Goal: Complete application form

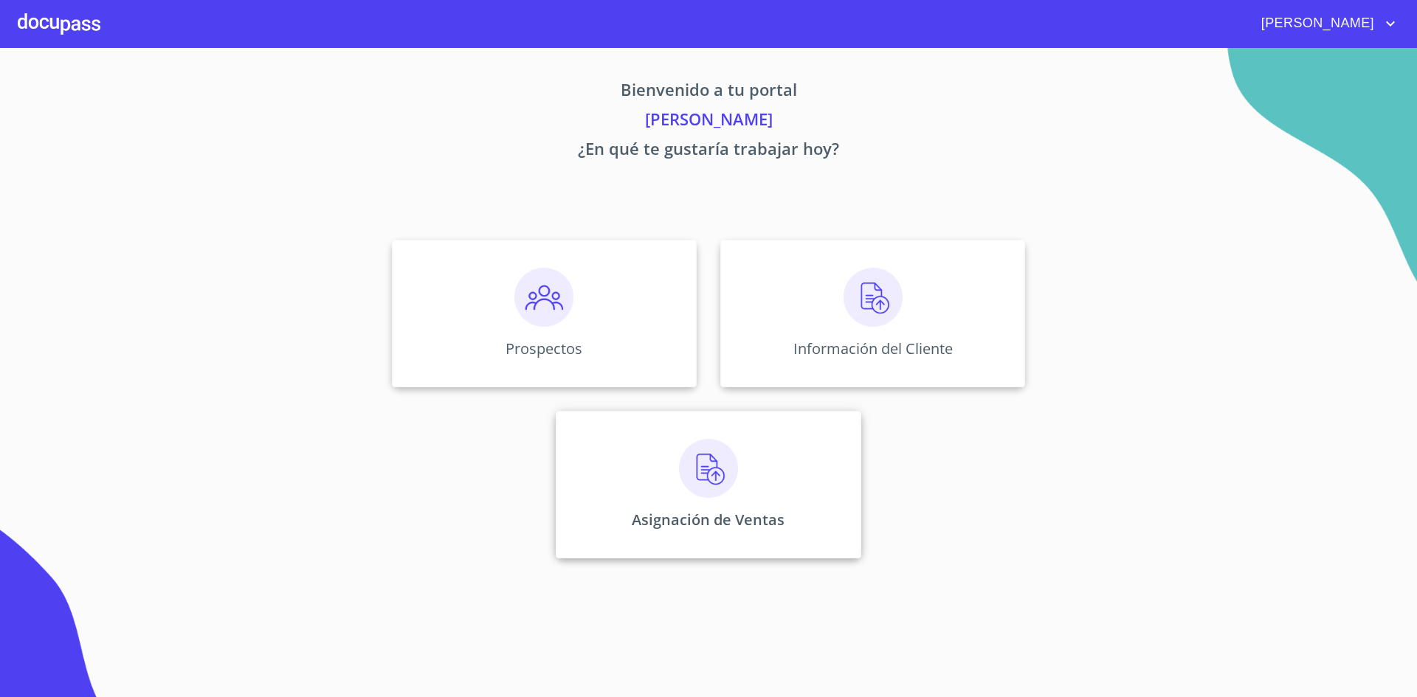
click at [698, 464] on img at bounding box center [708, 468] width 59 height 59
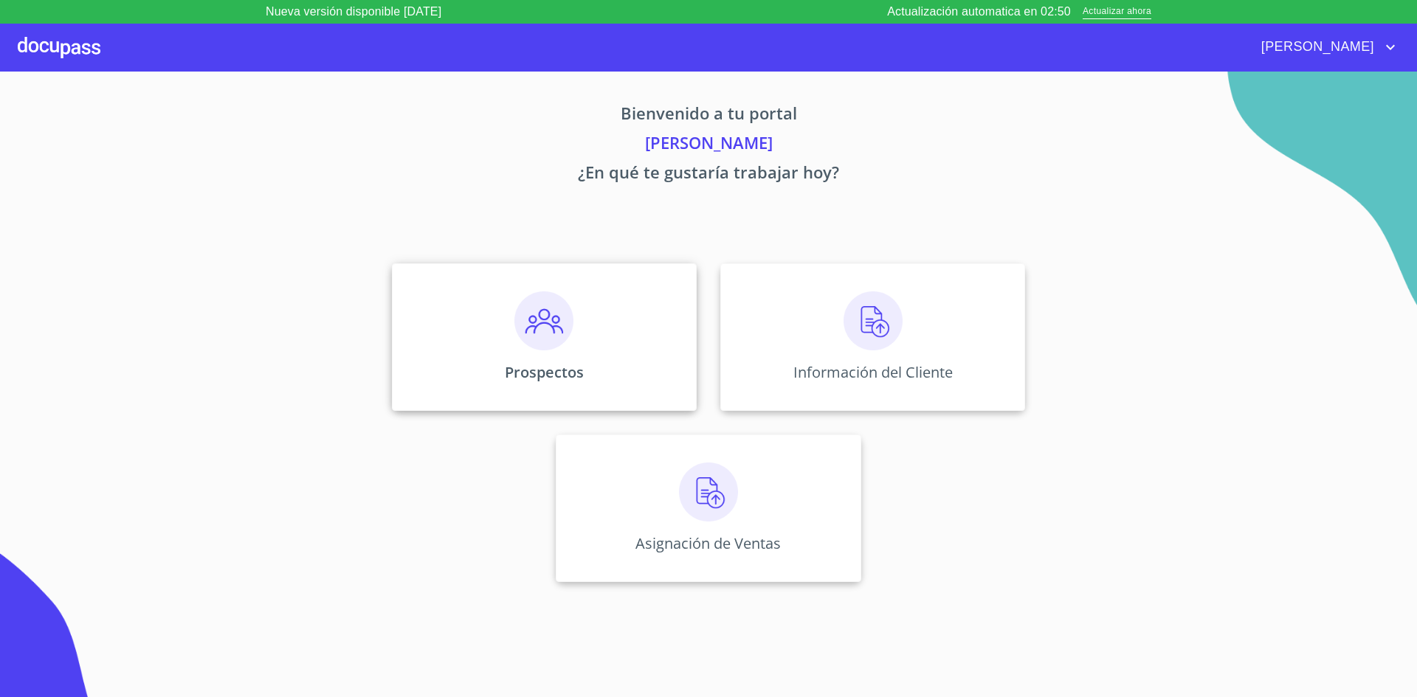
click at [556, 324] on img at bounding box center [543, 320] width 59 height 59
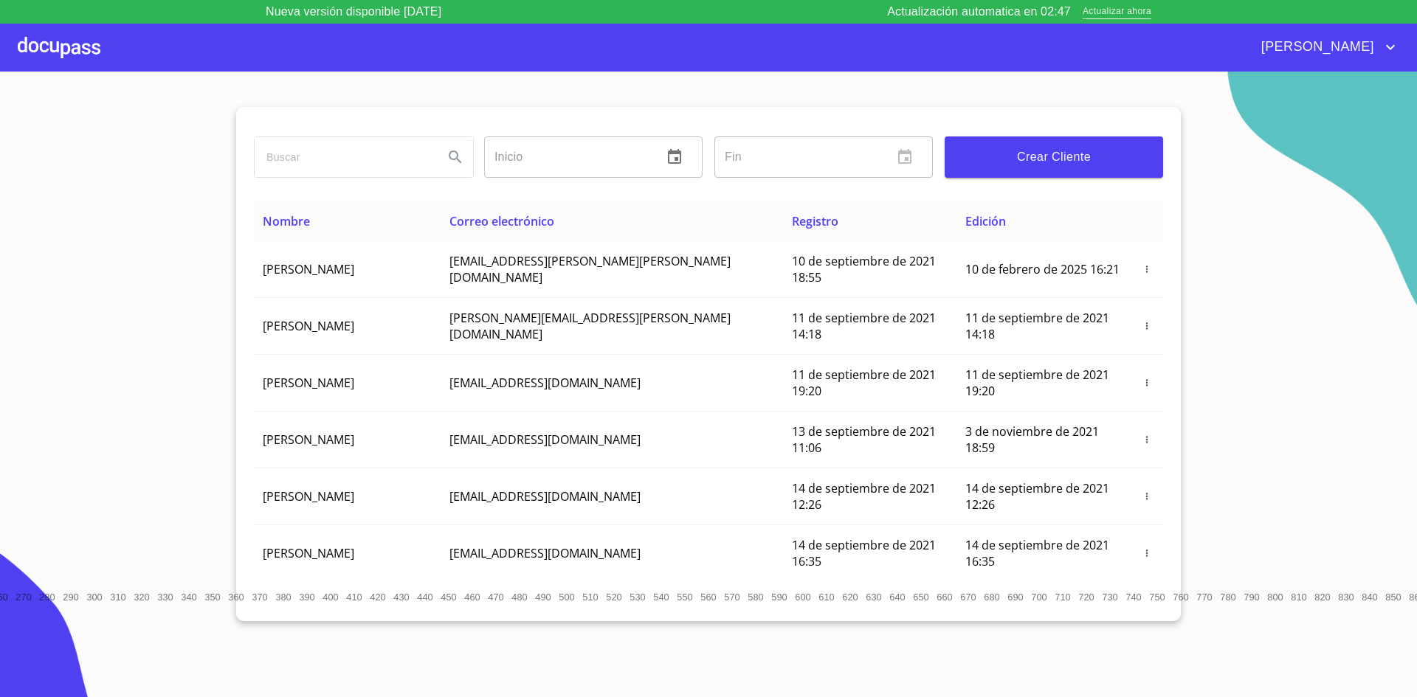
click at [1120, 14] on span "Actualizar ahora" at bounding box center [1117, 11] width 69 height 15
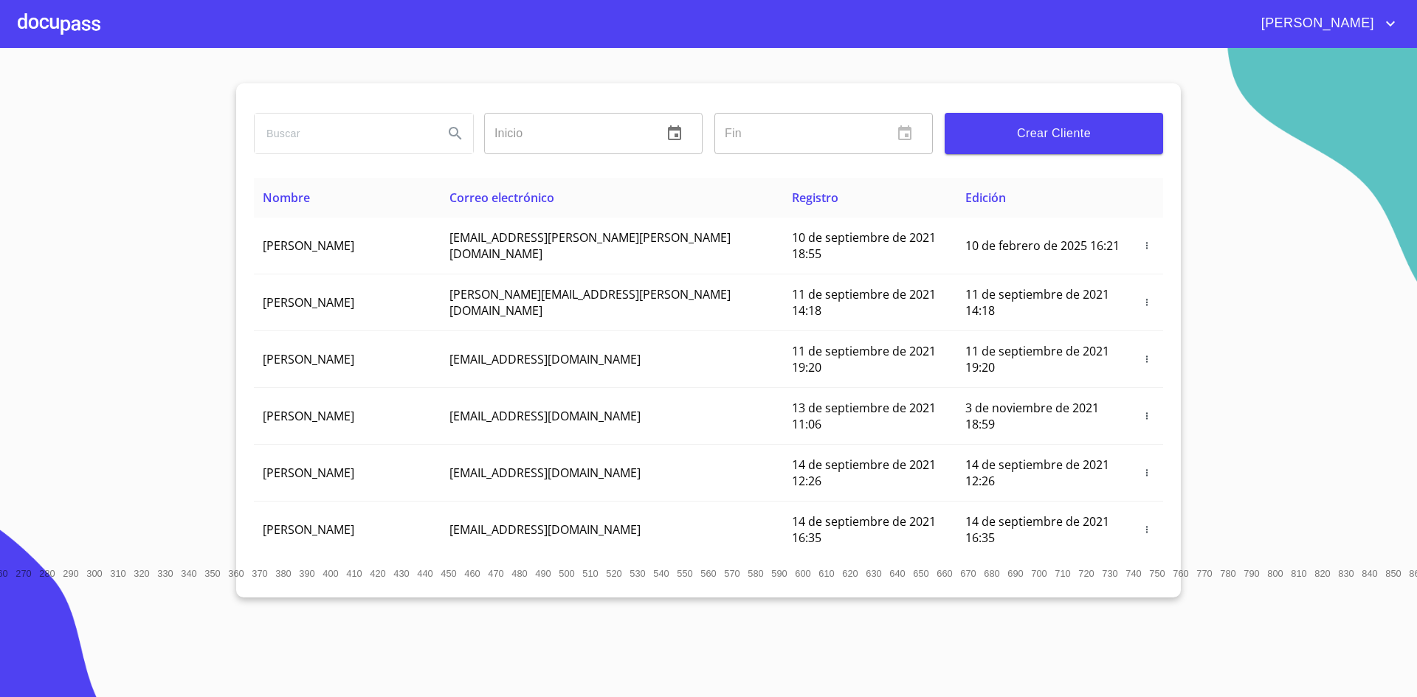
click at [54, 19] on div at bounding box center [59, 23] width 83 height 47
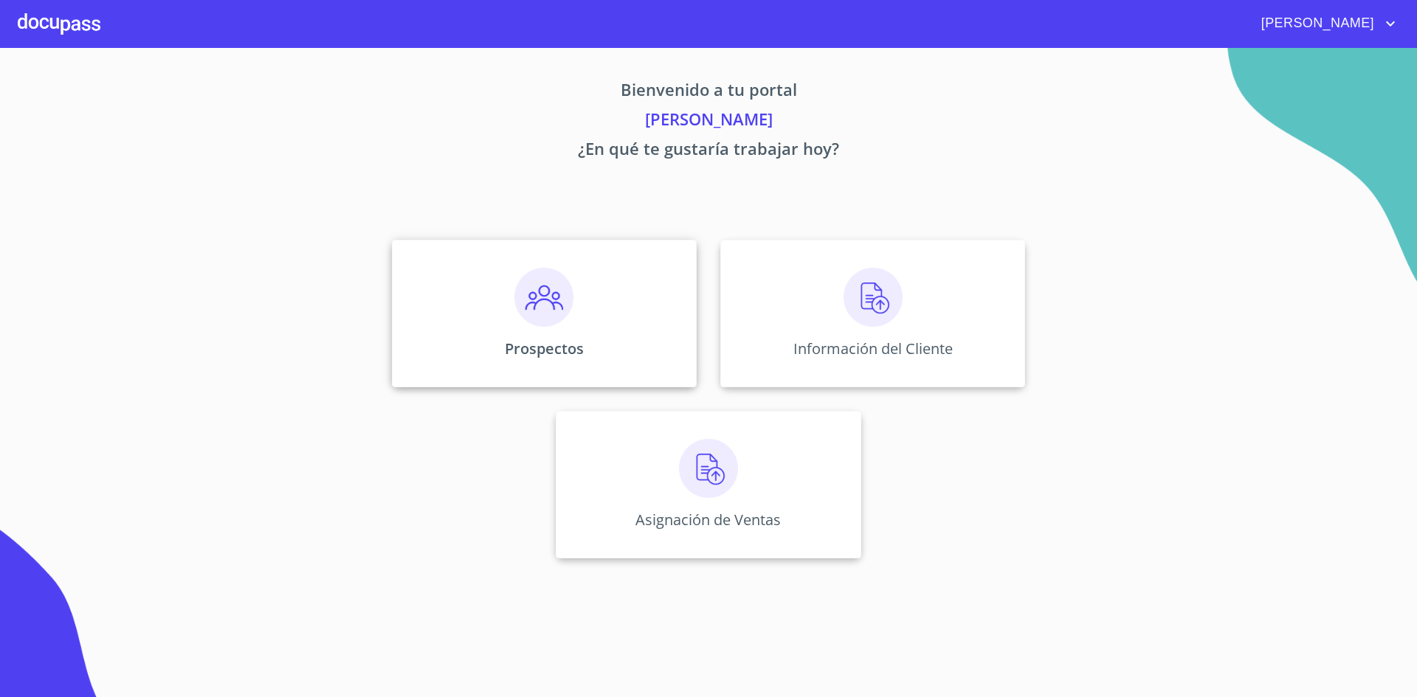
click at [545, 297] on img at bounding box center [543, 297] width 59 height 59
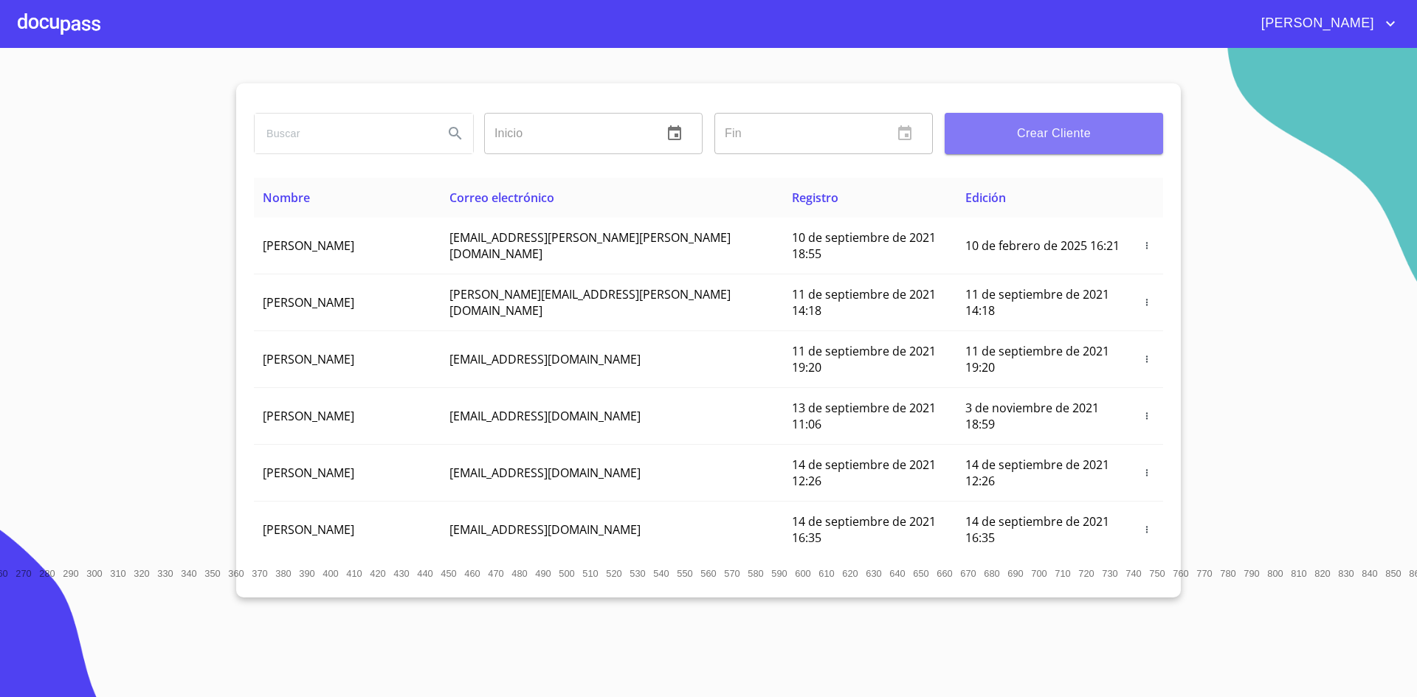
click at [1066, 136] on span "Crear Cliente" at bounding box center [1053, 133] width 195 height 21
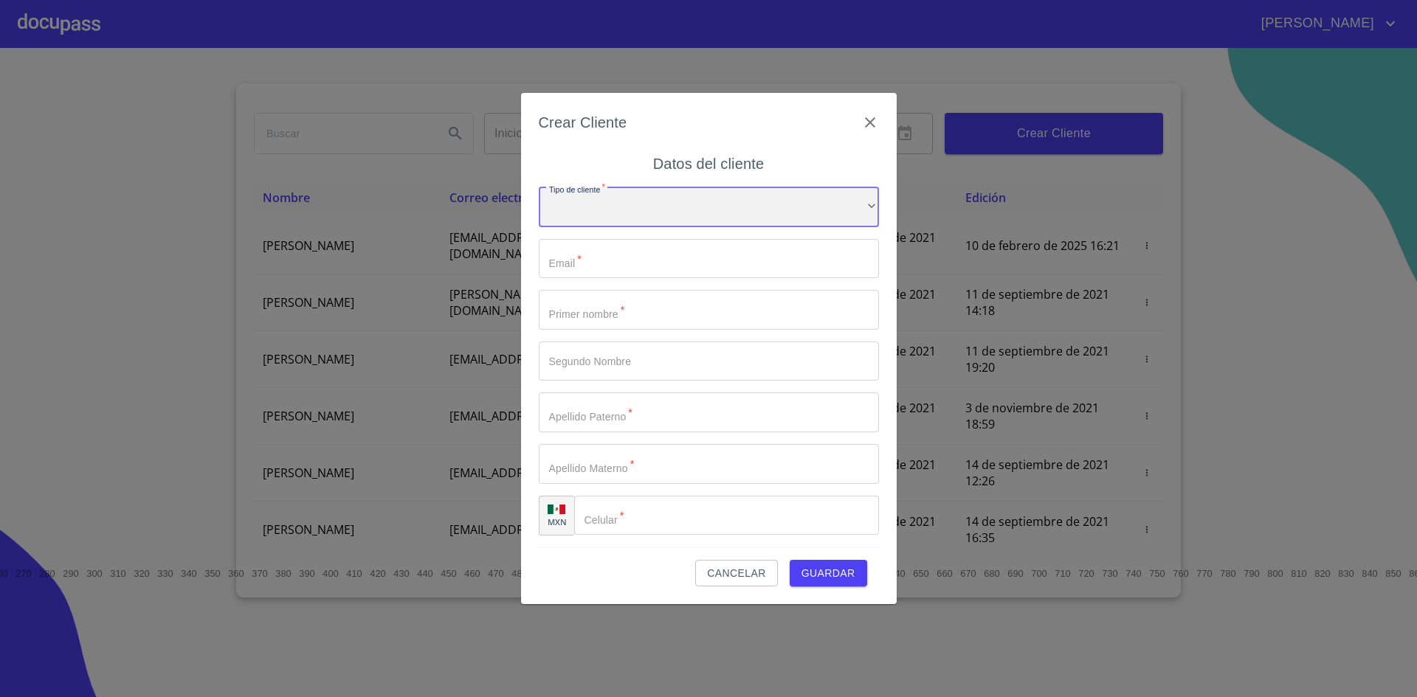
click at [819, 199] on div "​" at bounding box center [709, 207] width 340 height 40
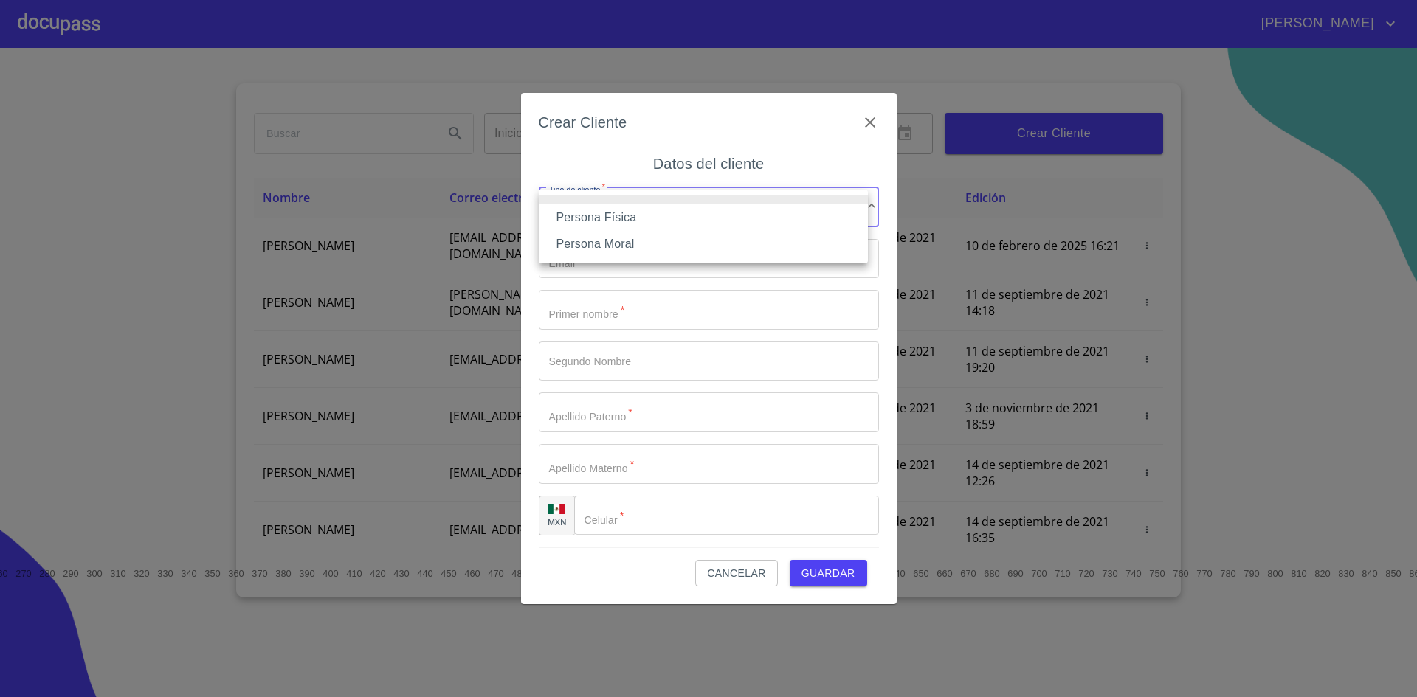
click at [659, 219] on li "Persona Física" at bounding box center [703, 217] width 329 height 27
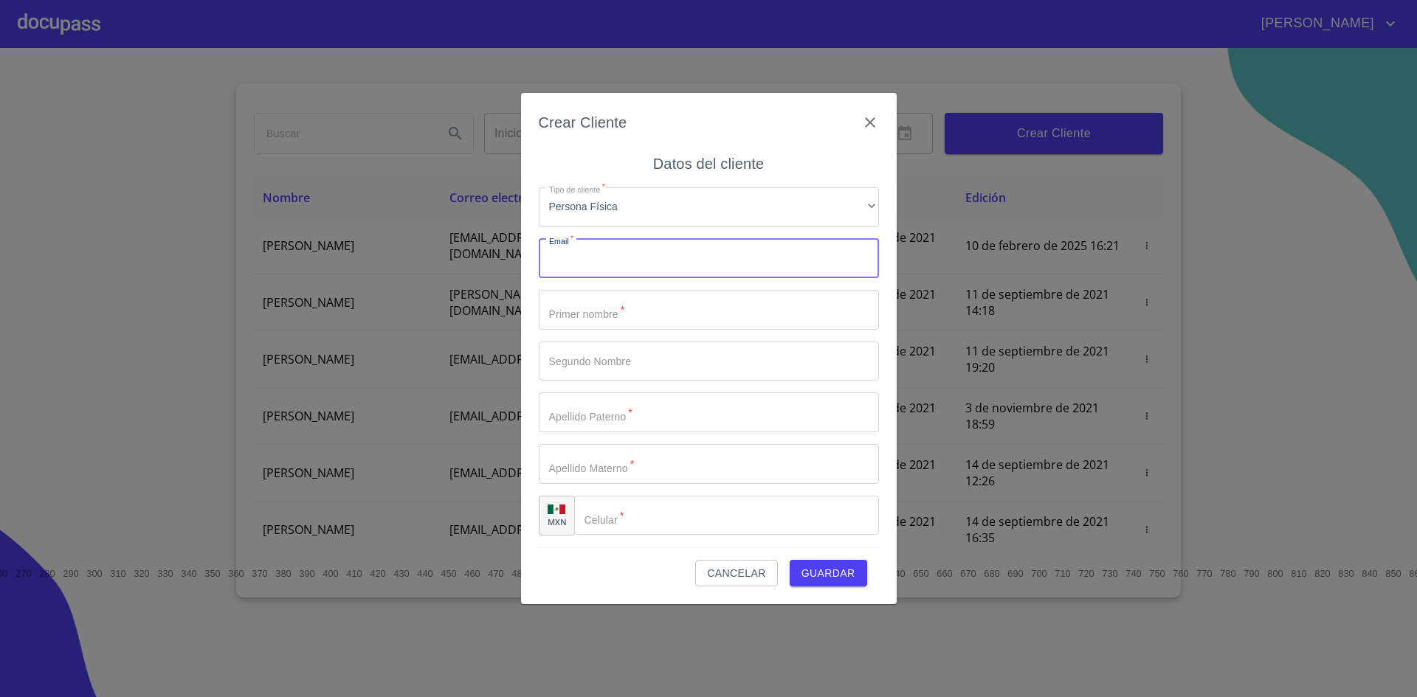
click at [649, 269] on input "Tipo de cliente   *" at bounding box center [709, 259] width 340 height 40
paste input "[EMAIL_ADDRESS][DOMAIN_NAME]"
type input "[EMAIL_ADDRESS][DOMAIN_NAME]"
click at [618, 320] on input "Tipo de cliente   *" at bounding box center [709, 310] width 340 height 40
type input "[PERSON_NAME]"
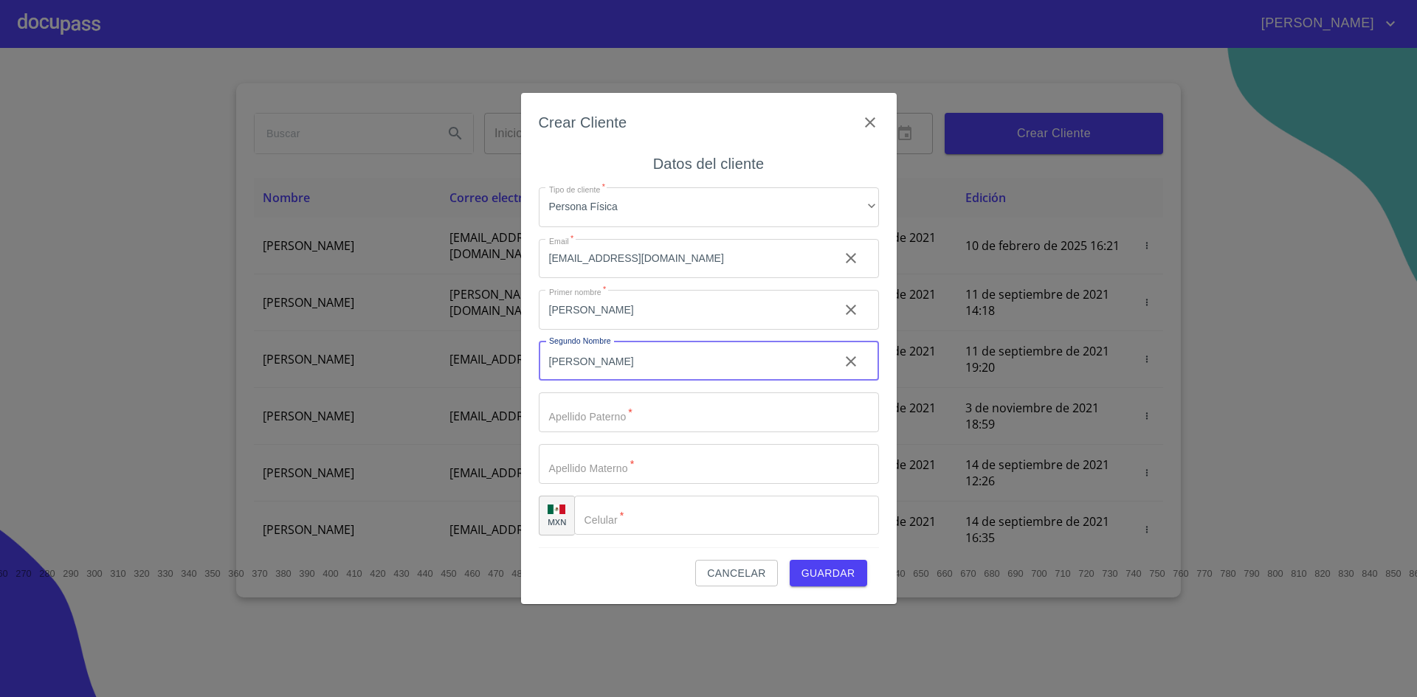
type input "[PERSON_NAME]"
click at [567, 410] on input "NUNO" at bounding box center [683, 413] width 289 height 40
click at [642, 421] on input "NUNO" at bounding box center [683, 413] width 289 height 40
click at [673, 402] on input "NU" at bounding box center [683, 413] width 289 height 40
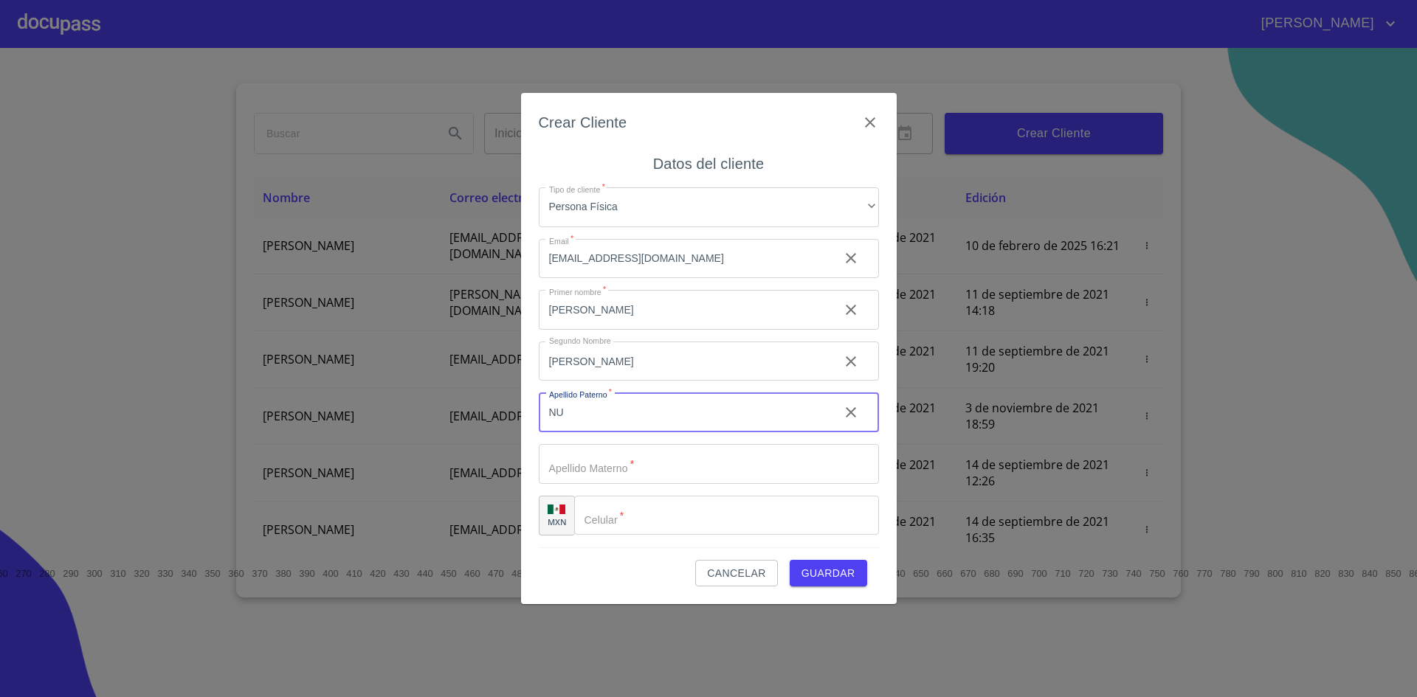
click at [673, 402] on input "NU" at bounding box center [683, 413] width 289 height 40
paste input "ÑO"
type input "NUÑO"
type input "[PERSON_NAME]"
click at [607, 521] on div "​" at bounding box center [726, 516] width 305 height 40
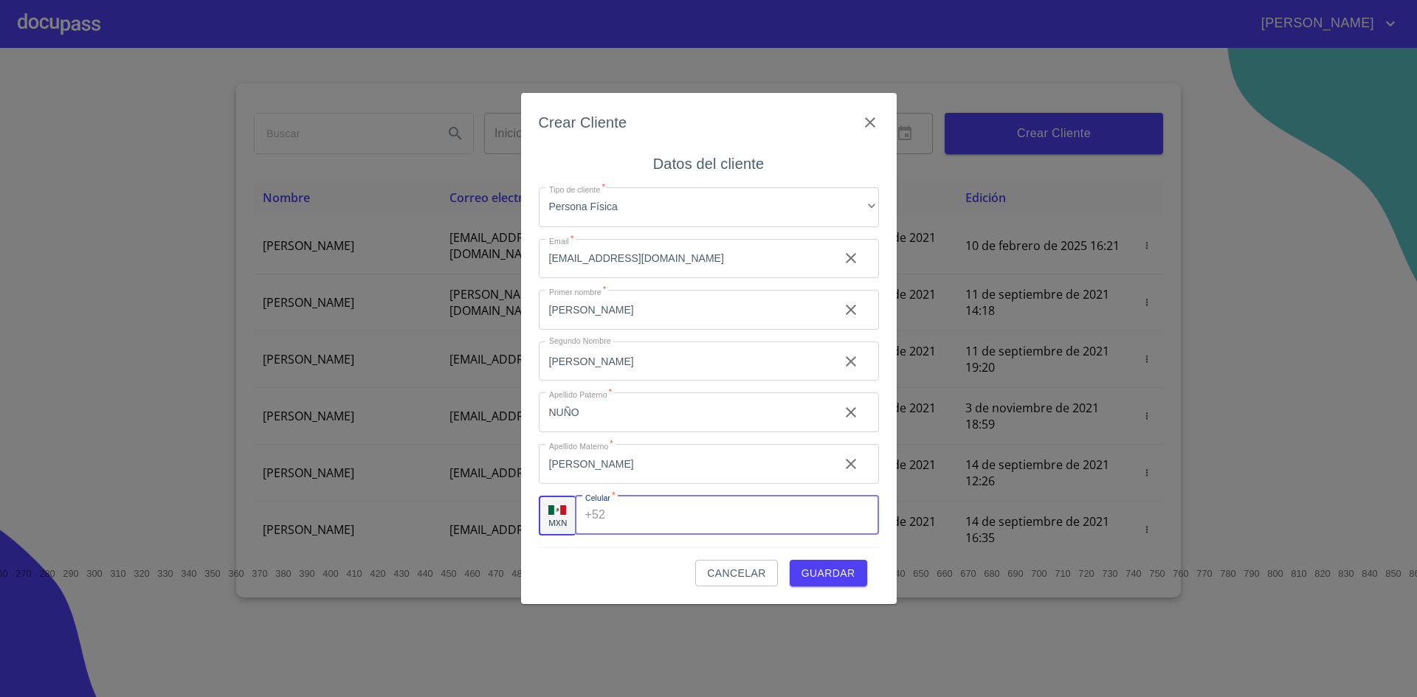
paste input "[PHONE_NUMBER]"
click at [830, 576] on span "Guardar" at bounding box center [828, 574] width 54 height 18
click at [660, 520] on input "[PHONE_NUMBER]" at bounding box center [721, 516] width 222 height 40
type input "[PHONE_NUMBER]"
click at [819, 571] on span "Guardar" at bounding box center [828, 574] width 54 height 18
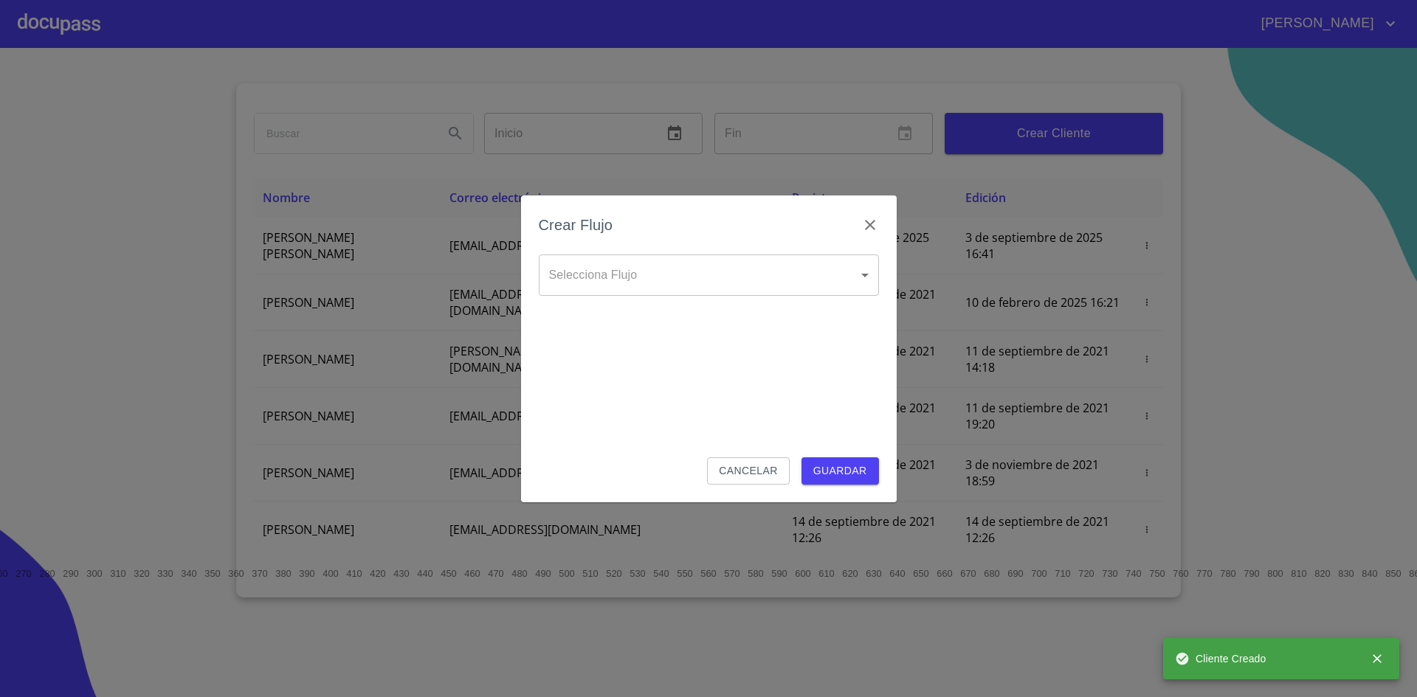
click at [790, 287] on body "[PERSON_NAME] ​ Fin ​ Crear Cliente Nombre Correo electrónico Registro Edición …" at bounding box center [708, 348] width 1417 height 697
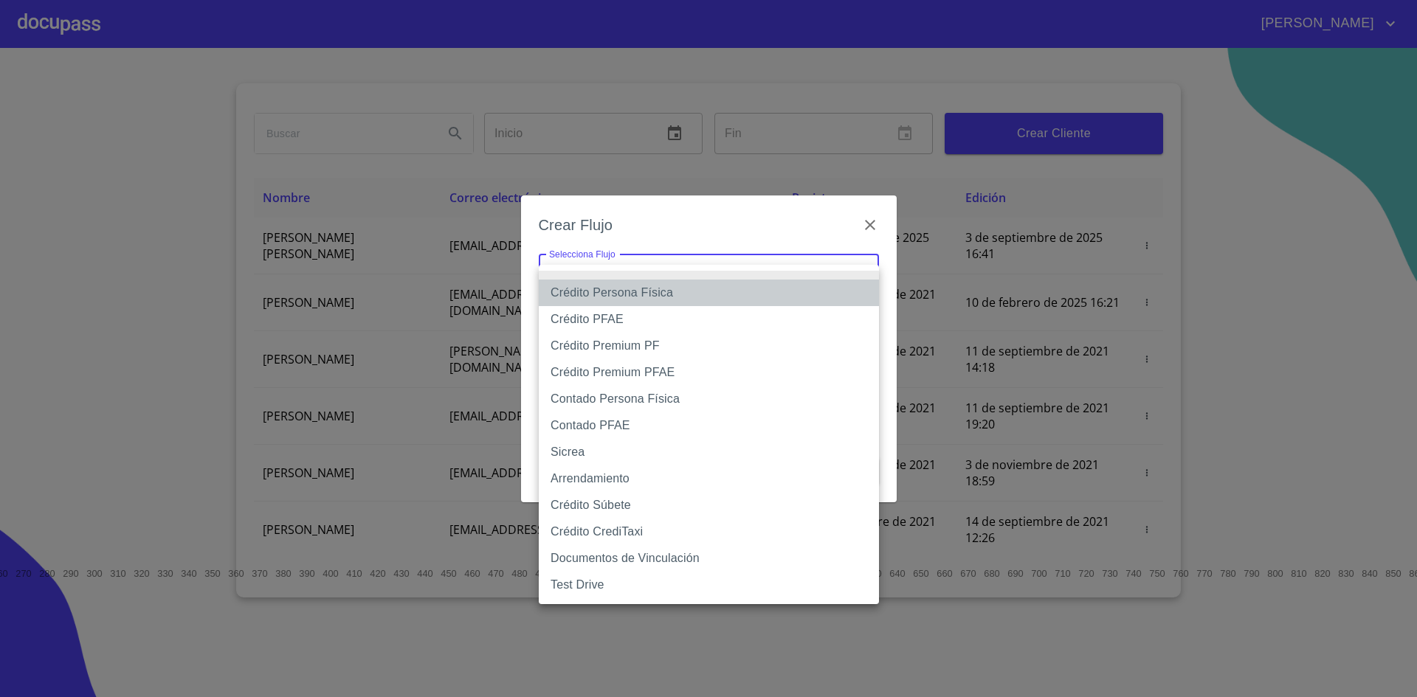
click at [714, 290] on li "Crédito Persona Física" at bounding box center [709, 293] width 340 height 27
type input "6009fb3c7d1714eb8809aa97"
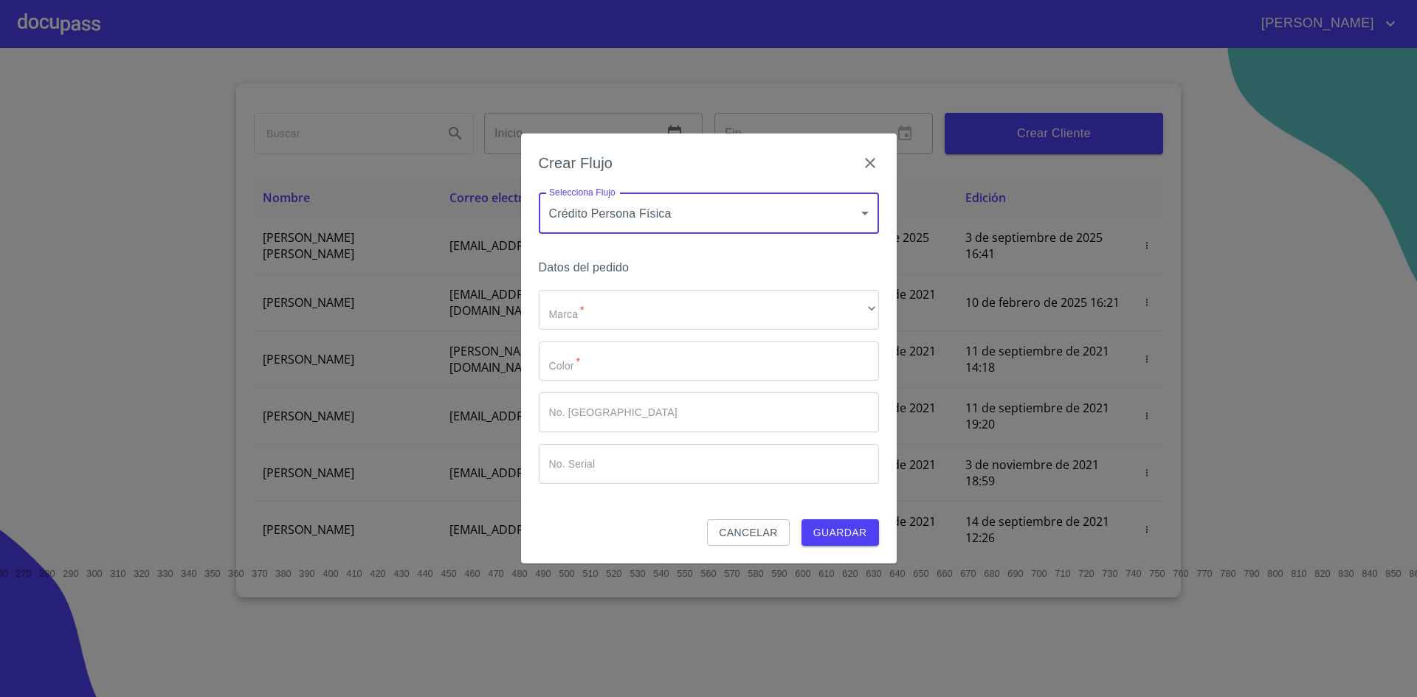
click at [694, 220] on body "[PERSON_NAME] ​ Fin ​ Crear Cliente Nombre Correo electrónico Registro Edición …" at bounding box center [708, 348] width 1417 height 697
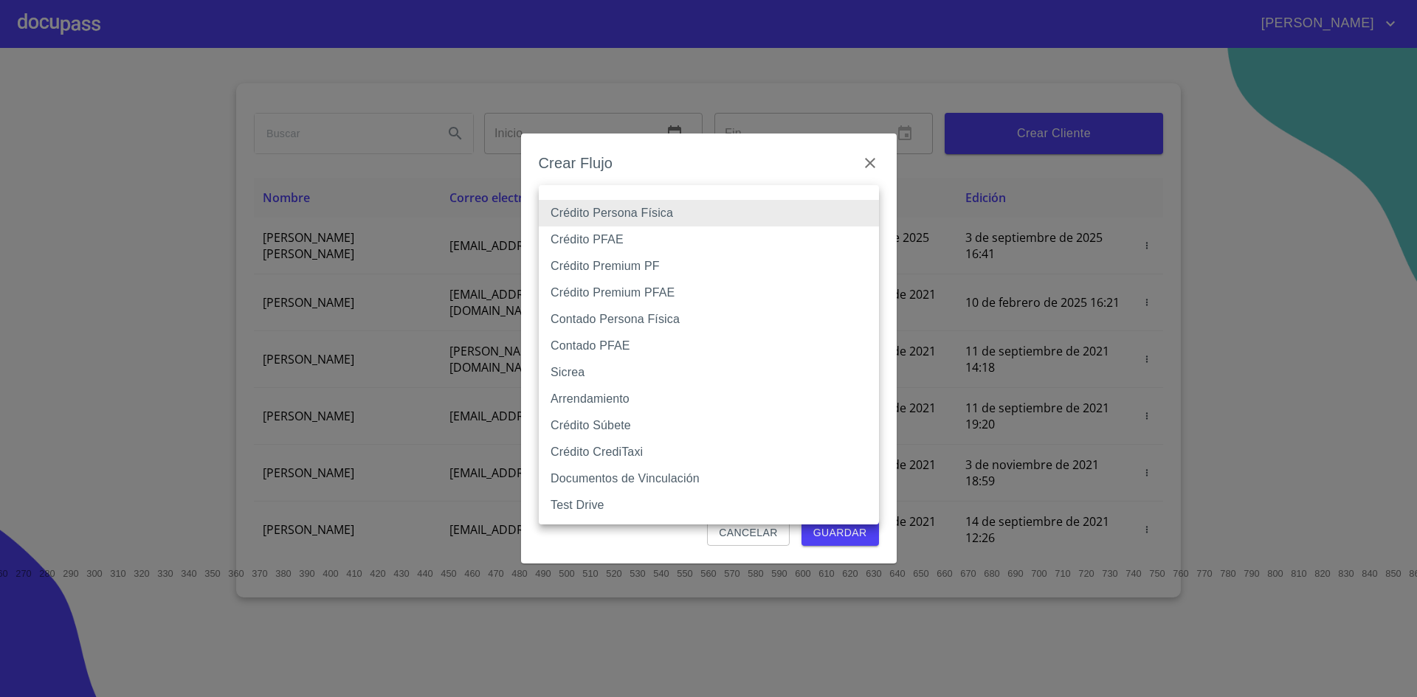
click at [732, 215] on li "Crédito Persona Física" at bounding box center [709, 213] width 340 height 27
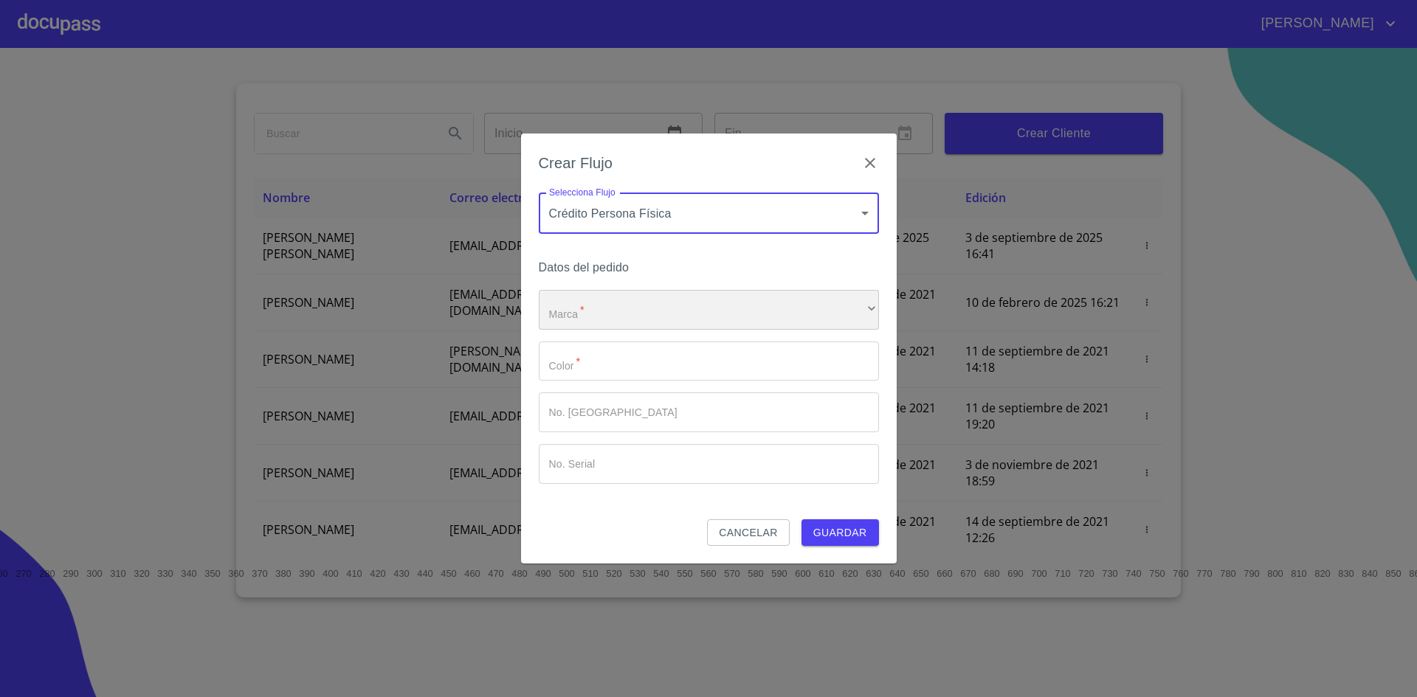
click at [668, 304] on div "​" at bounding box center [709, 310] width 340 height 40
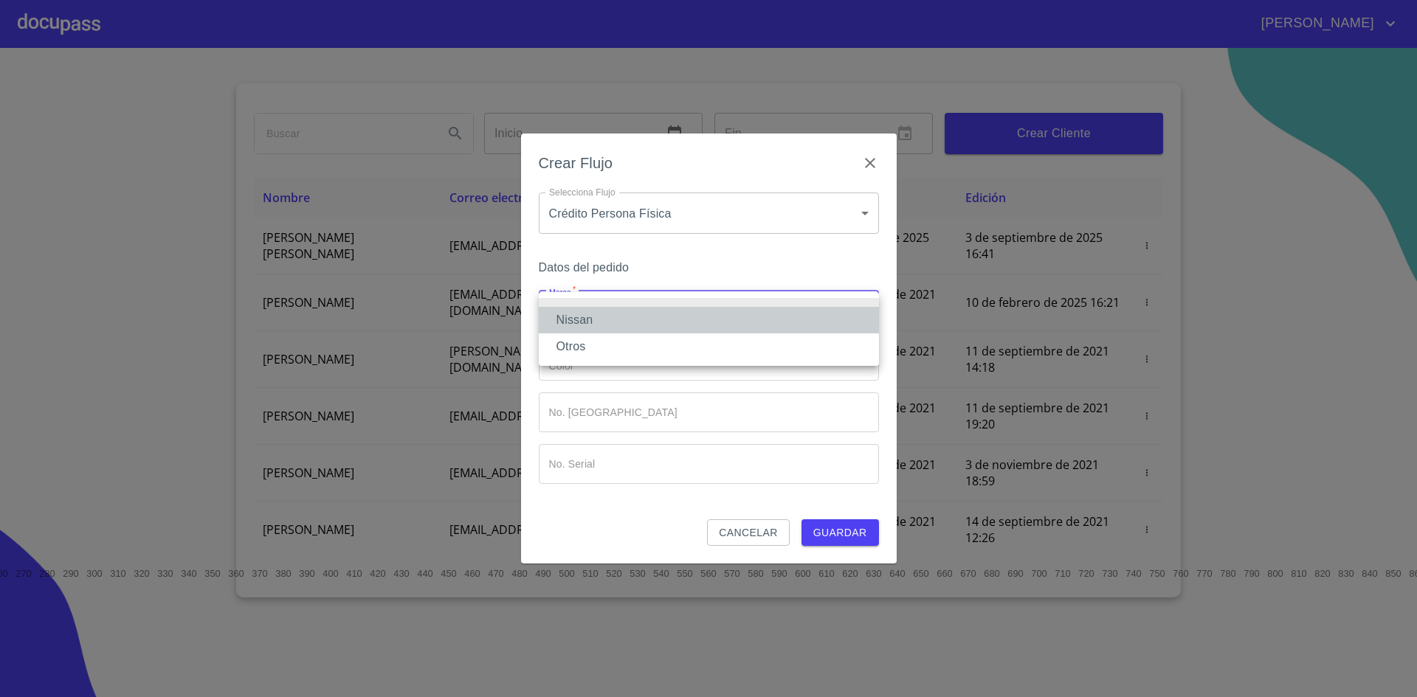
click at [627, 330] on li "Nissan" at bounding box center [709, 320] width 340 height 27
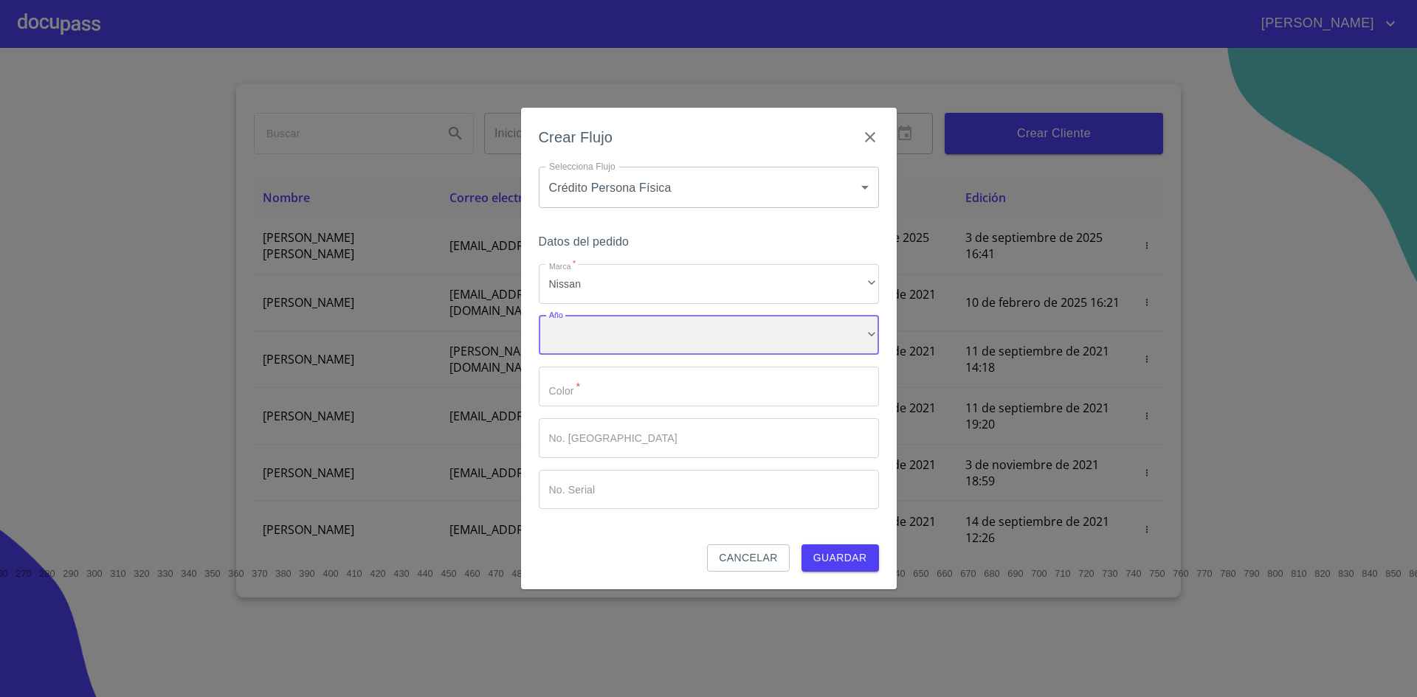
click at [632, 339] on div "​" at bounding box center [709, 336] width 340 height 40
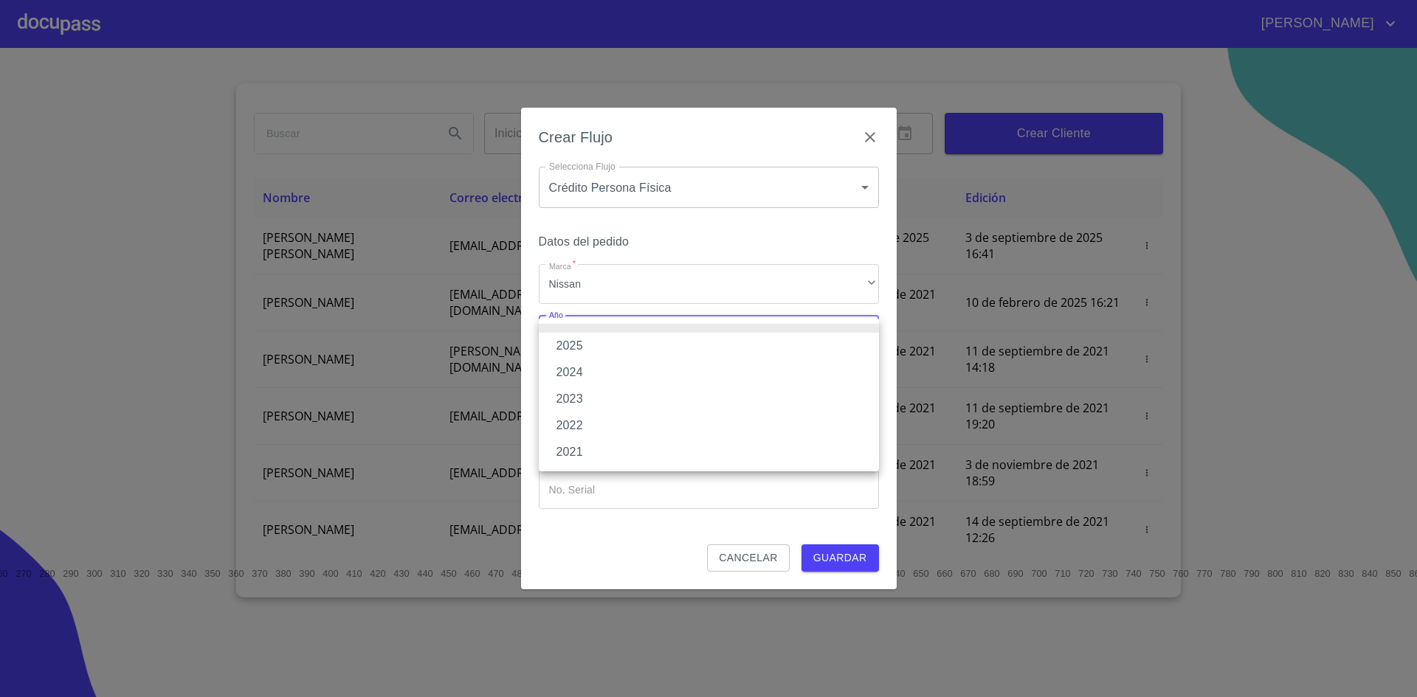
click at [601, 347] on li "2025" at bounding box center [709, 346] width 340 height 27
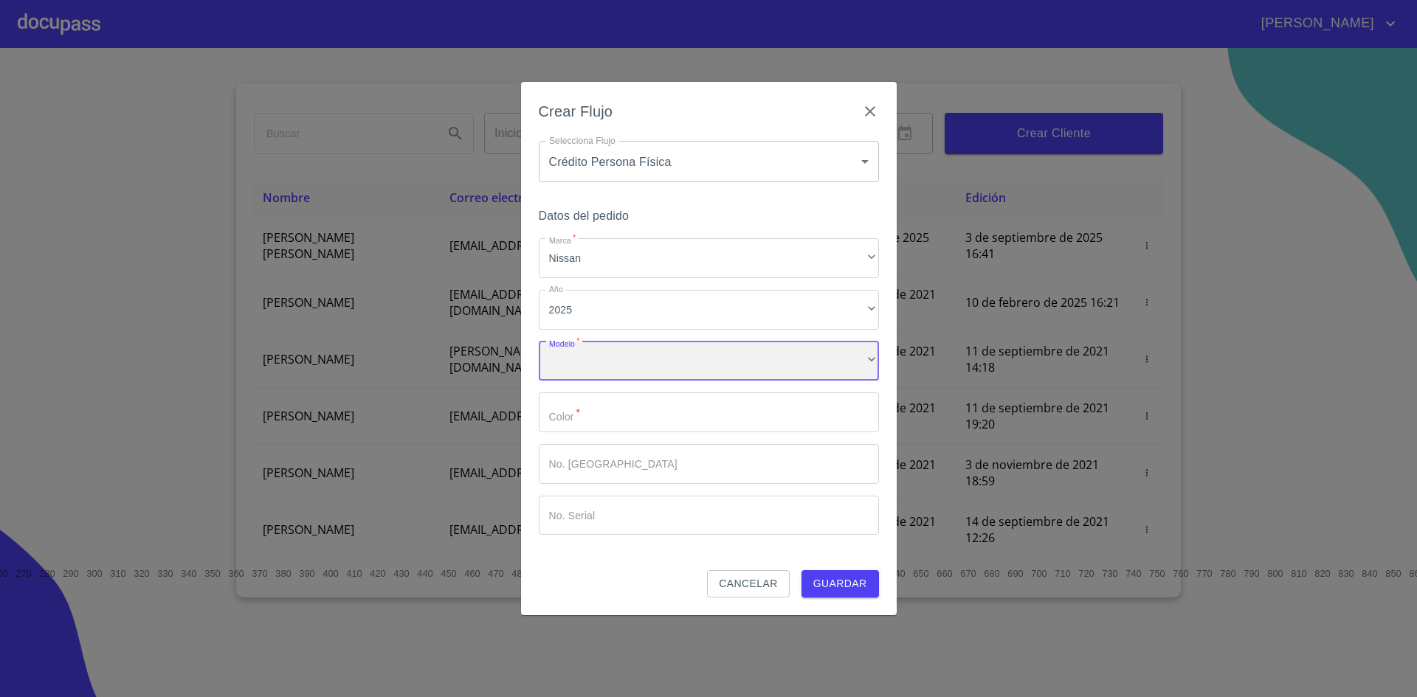
click at [627, 372] on div "​" at bounding box center [709, 362] width 340 height 40
click at [634, 403] on input "Marca   *" at bounding box center [709, 413] width 340 height 40
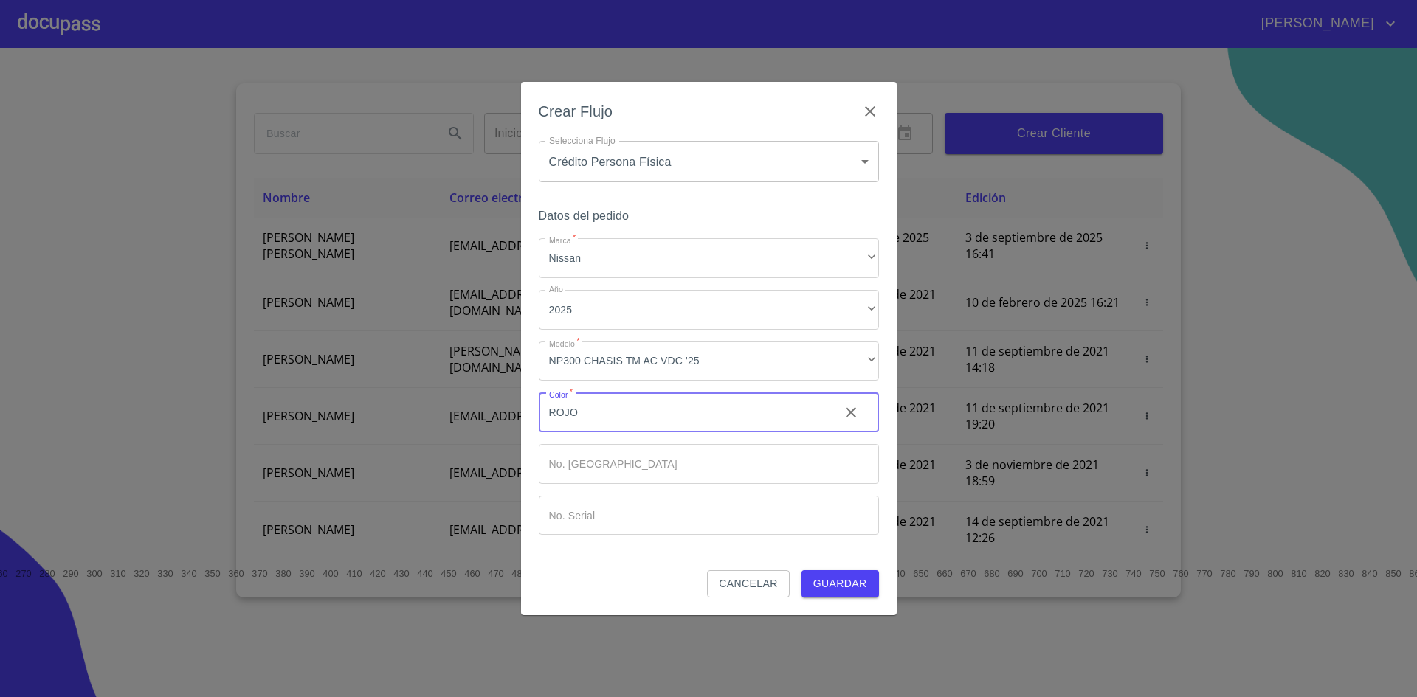
type input "ROJO"
type input "00"
click at [841, 579] on span "Guardar" at bounding box center [840, 584] width 54 height 18
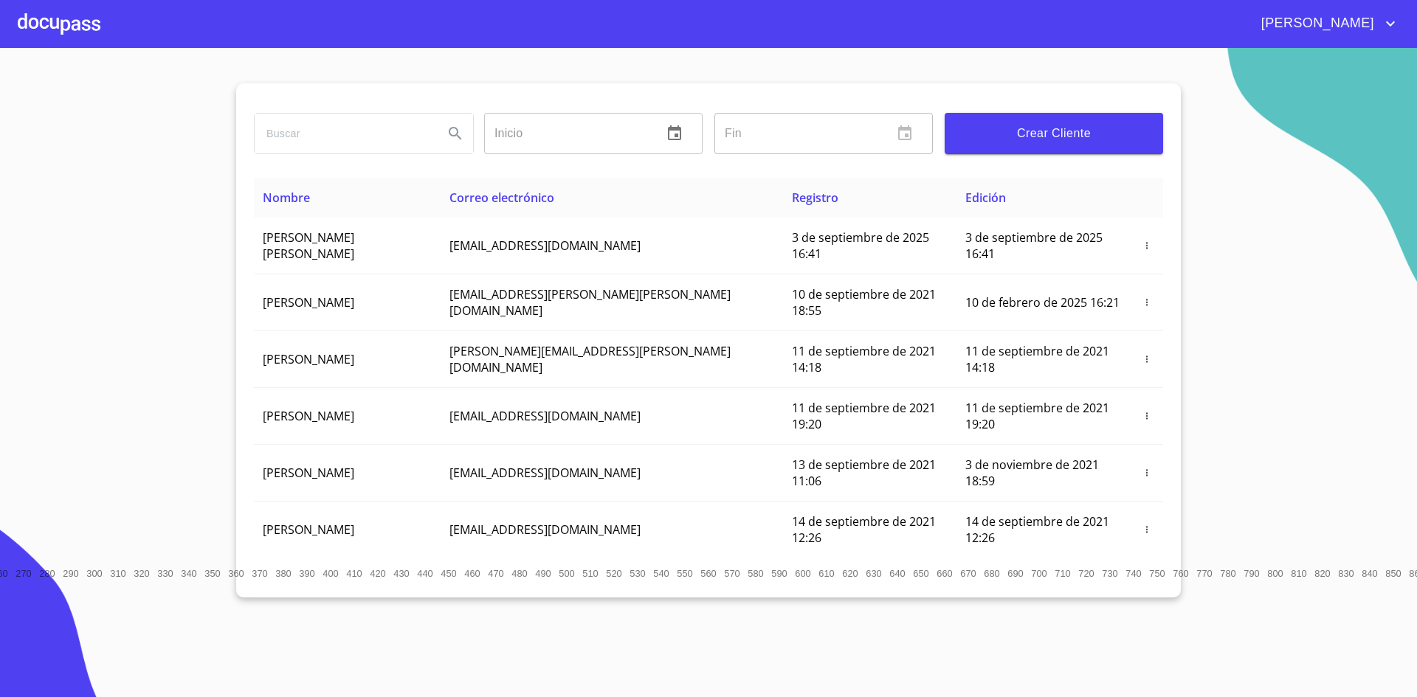
click at [71, 24] on div at bounding box center [59, 23] width 83 height 47
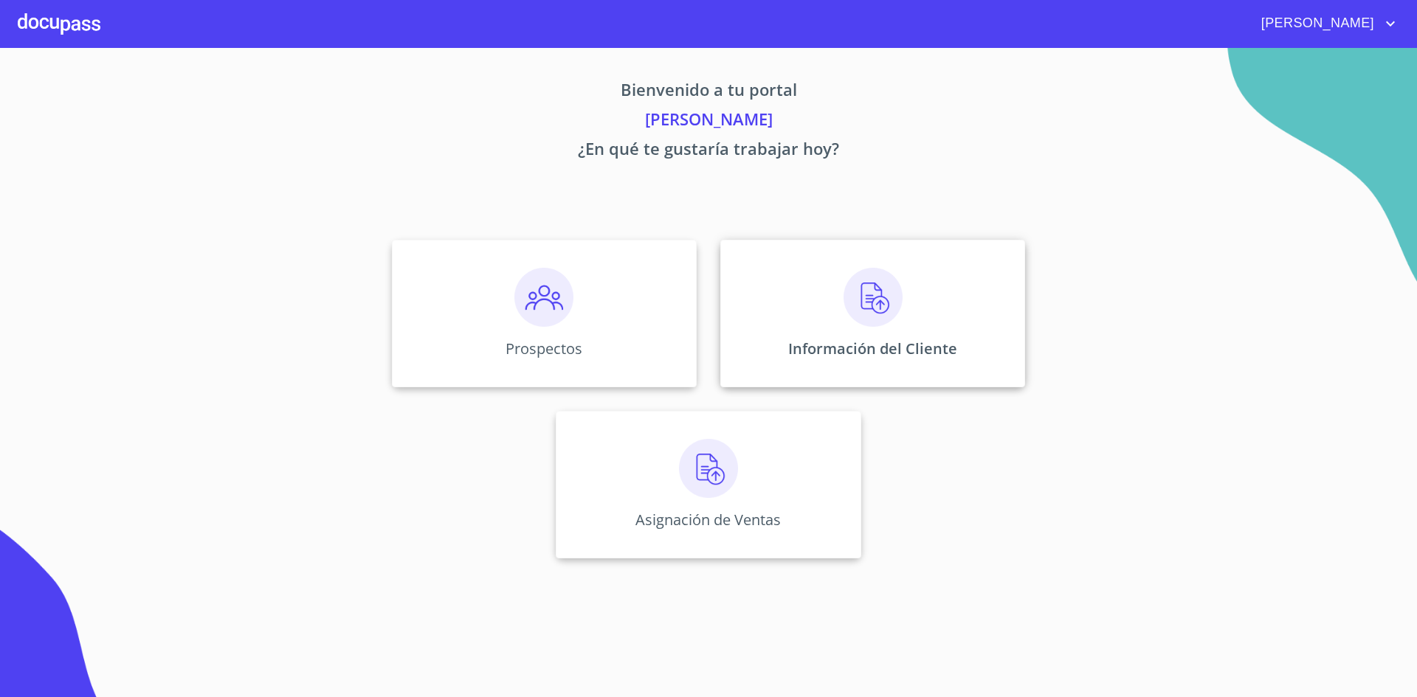
click at [880, 306] on img at bounding box center [872, 297] width 59 height 59
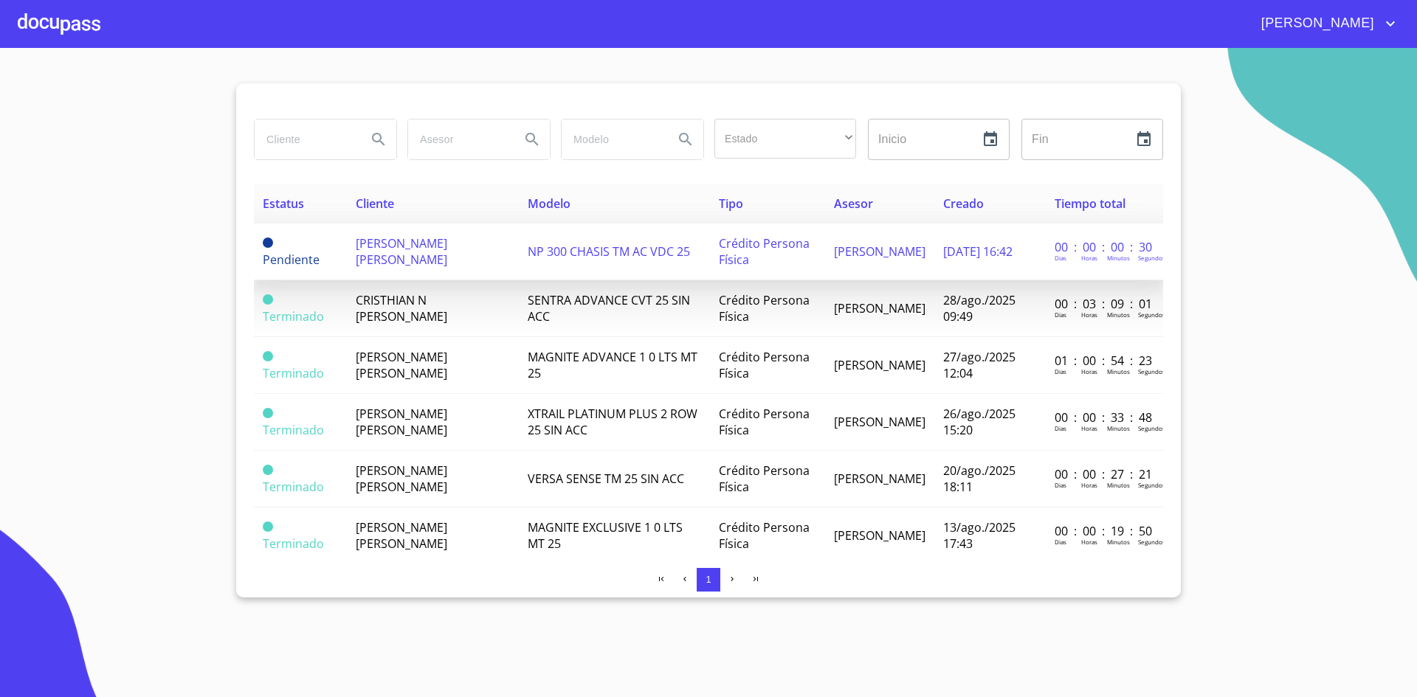
click at [467, 263] on td "[PERSON_NAME] [PERSON_NAME]" at bounding box center [432, 252] width 171 height 57
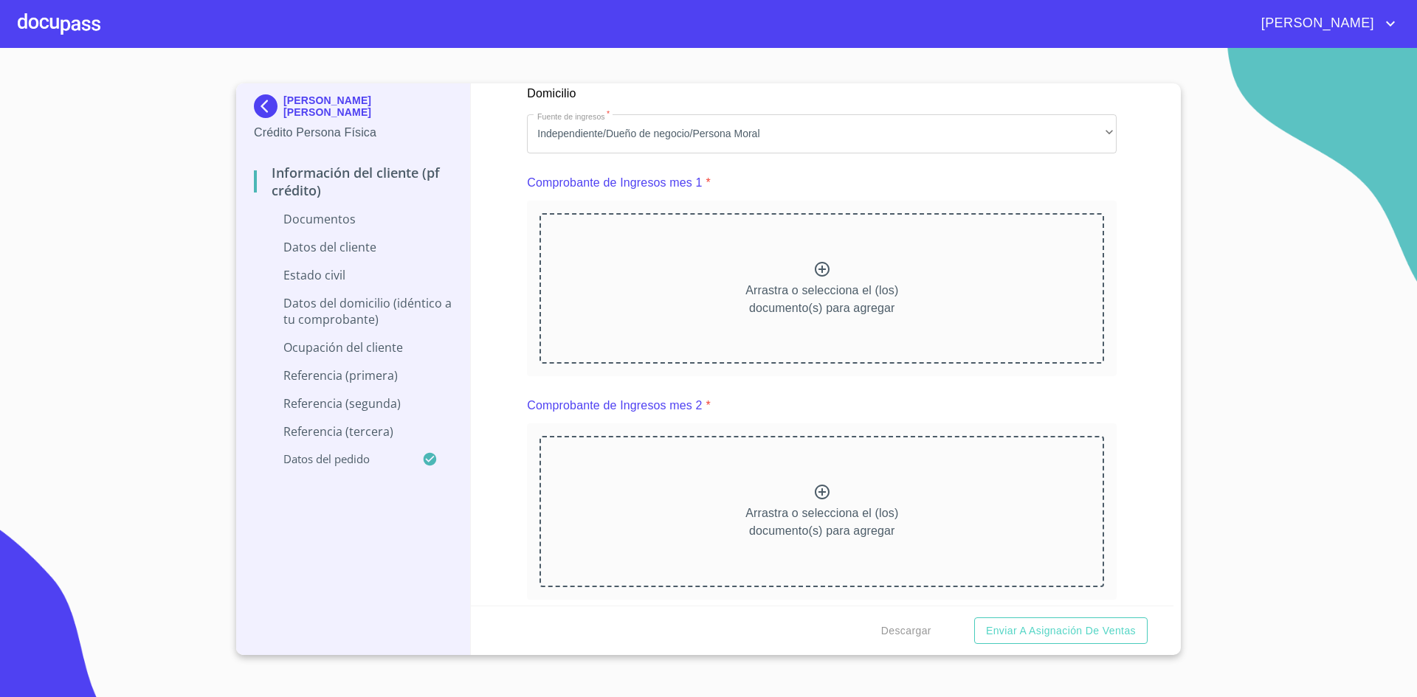
scroll to position [1466, 0]
